Goal: Transaction & Acquisition: Purchase product/service

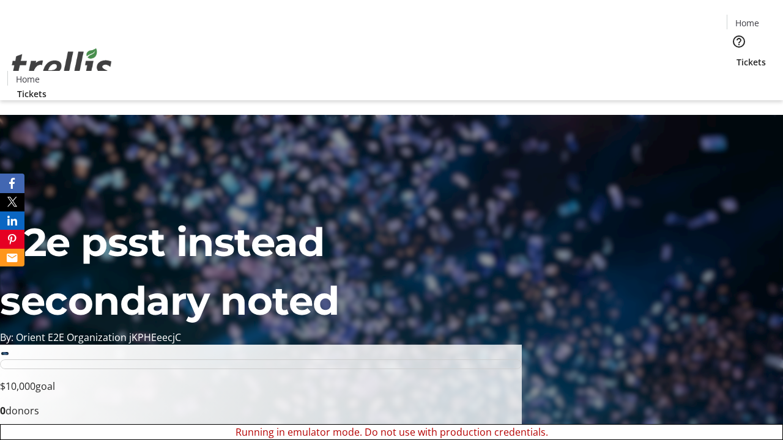
click at [737, 56] on span "Tickets" at bounding box center [751, 62] width 29 height 13
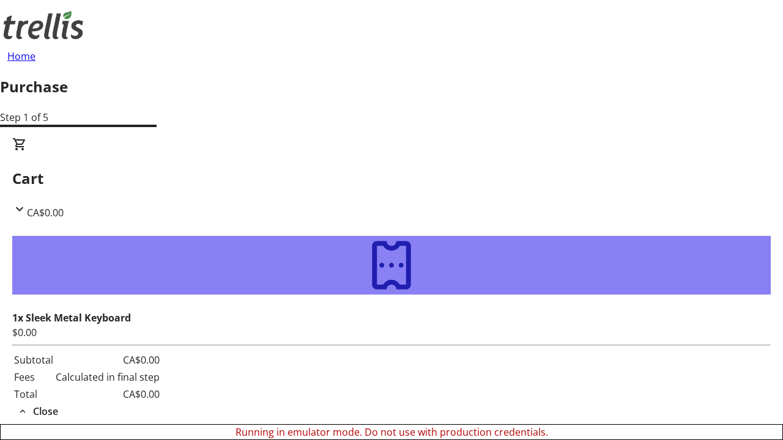
type input "[EMAIL_ADDRESS][DOMAIN_NAME]"
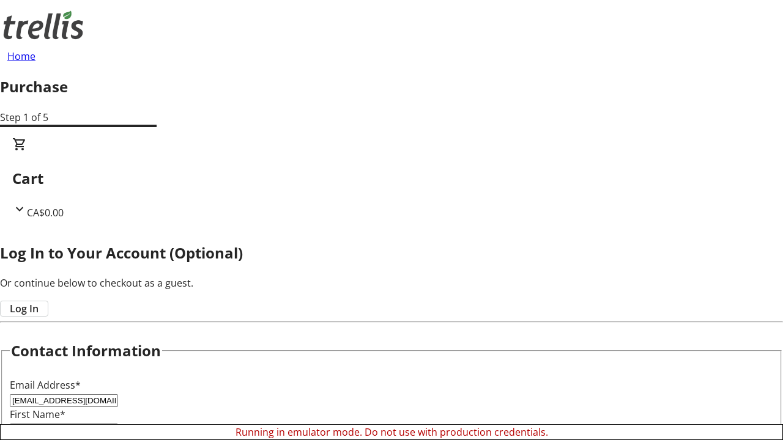
type input "[GEOGRAPHIC_DATA]"
type input "[PERSON_NAME]"
